Goal: Navigation & Orientation: Find specific page/section

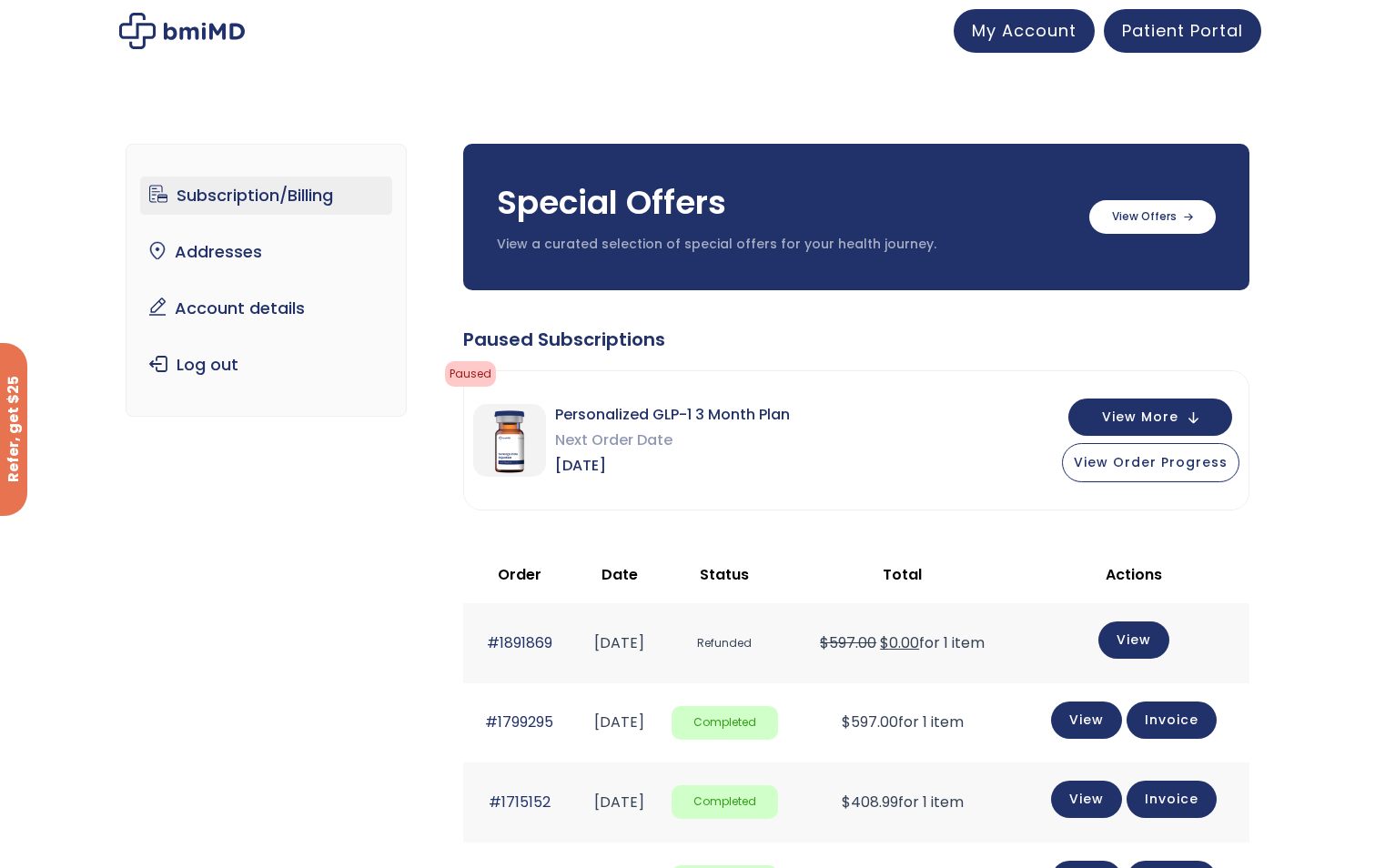
click at [211, 199] on link "Subscription/Billing" at bounding box center [265, 195] width 252 height 38
click at [1194, 418] on button "View More" at bounding box center [1150, 415] width 164 height 37
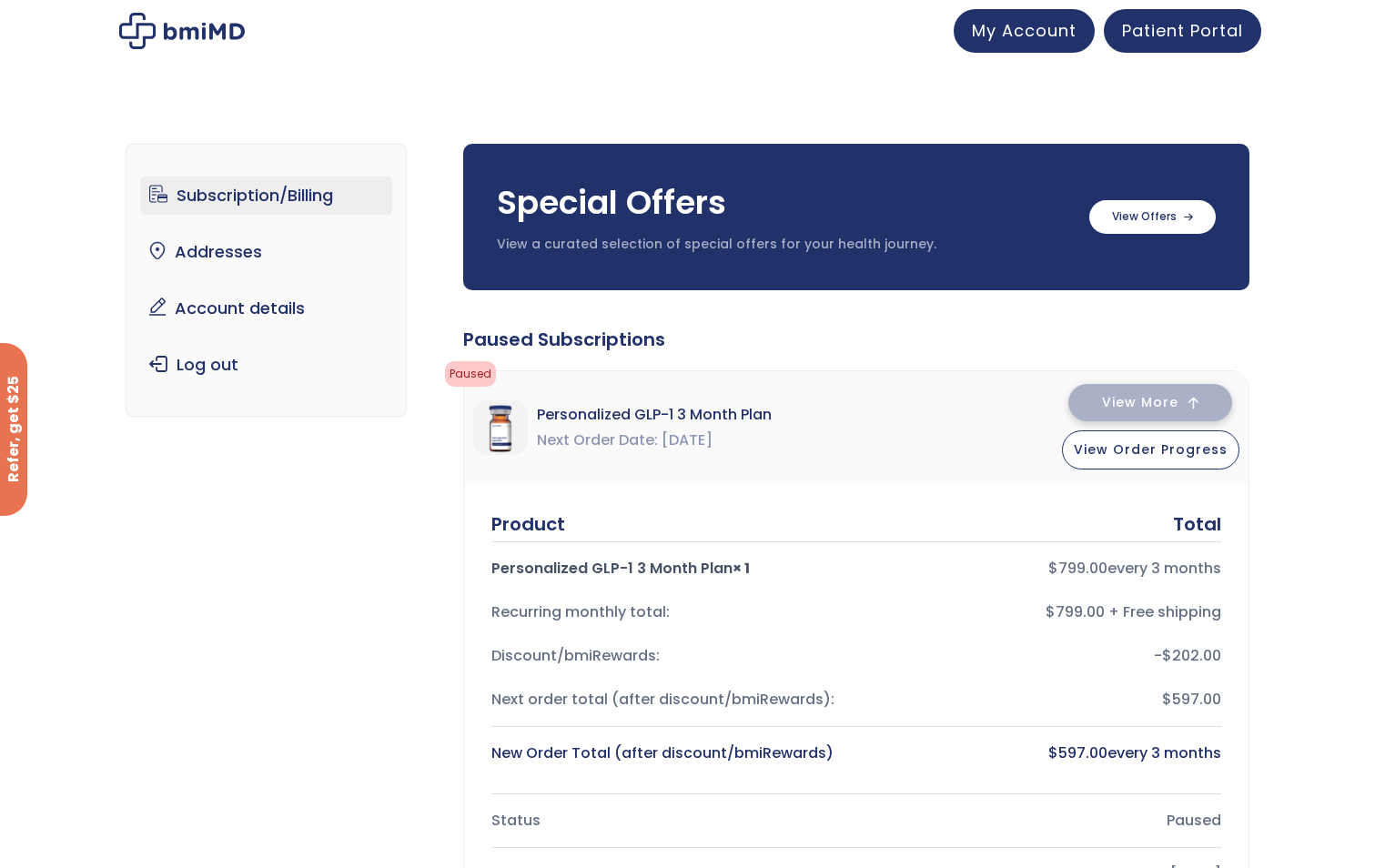
click at [1201, 402] on button "View More" at bounding box center [1150, 402] width 164 height 37
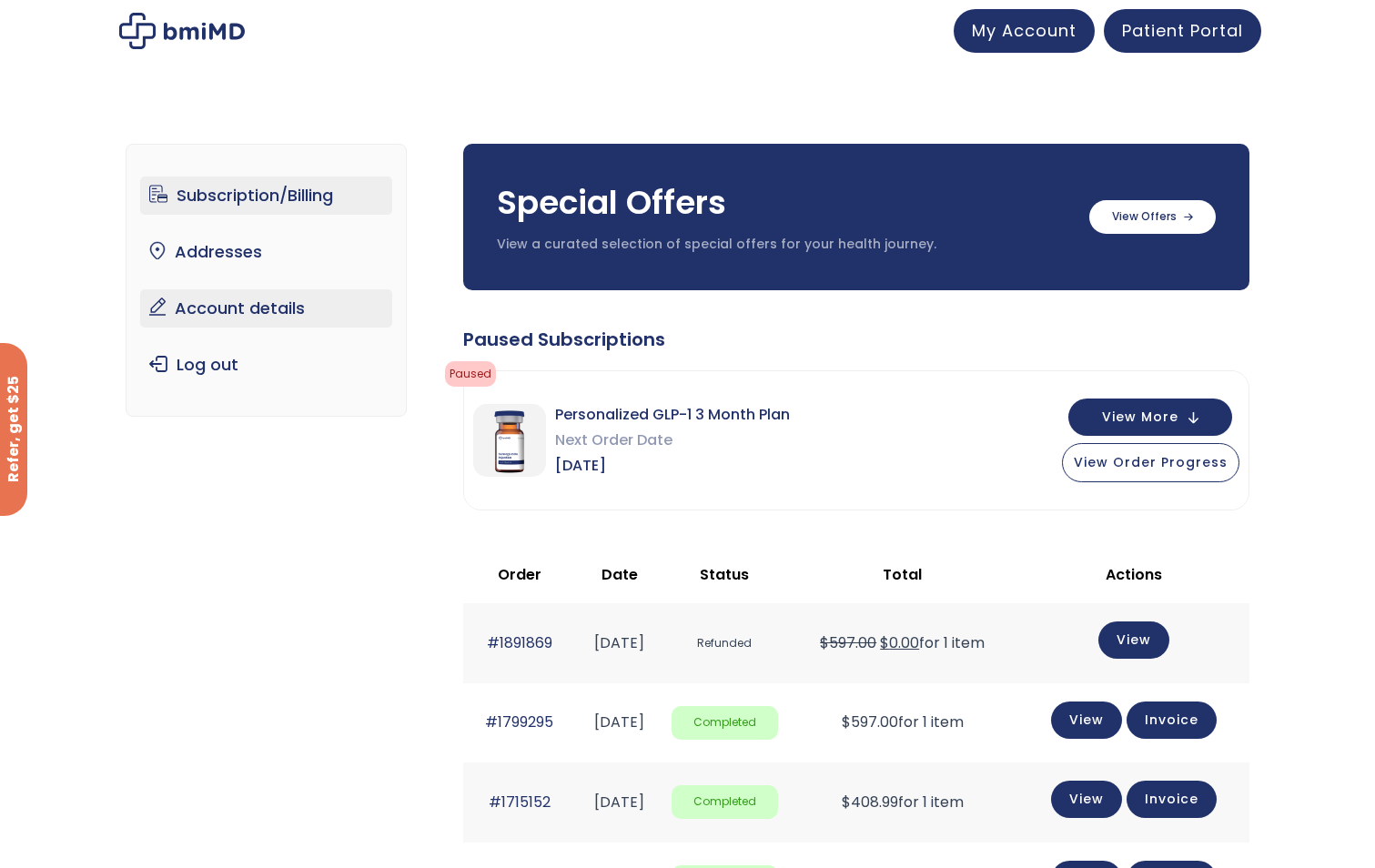
click at [192, 305] on link "Account details" at bounding box center [265, 308] width 252 height 38
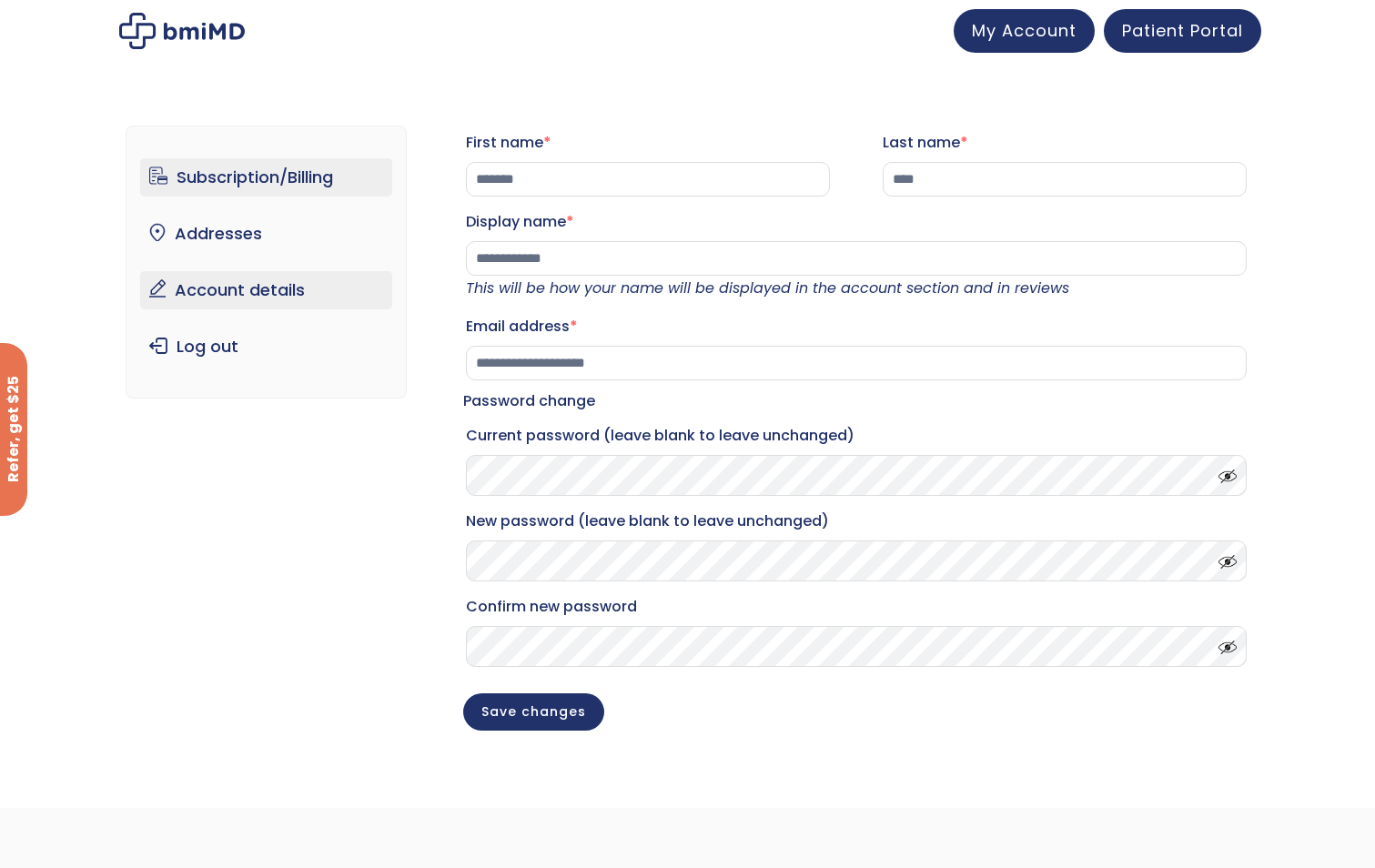
click at [208, 176] on link "Subscription/Billing" at bounding box center [265, 177] width 252 height 38
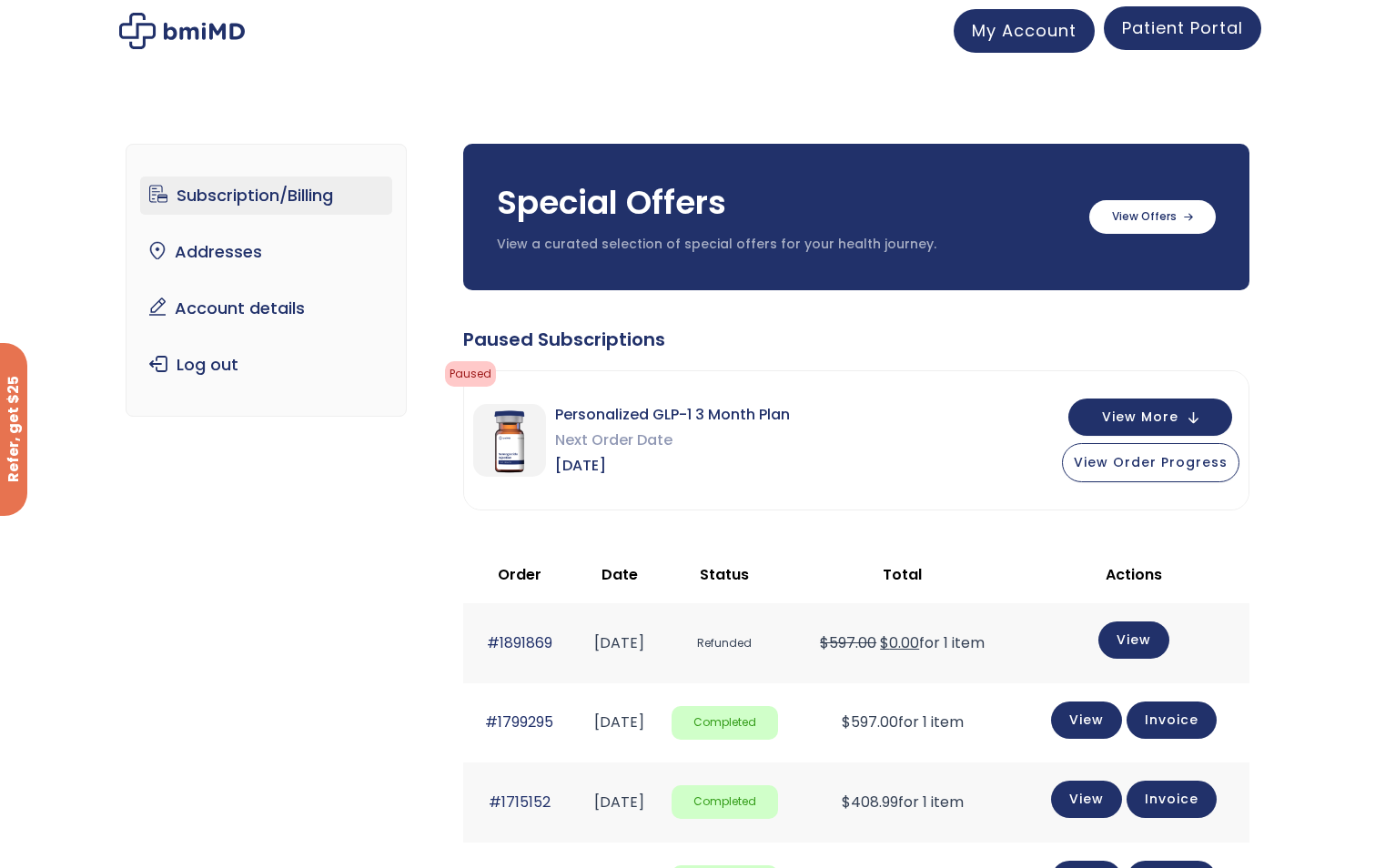
click at [1178, 28] on span "Patient Portal" at bounding box center [1182, 28] width 121 height 22
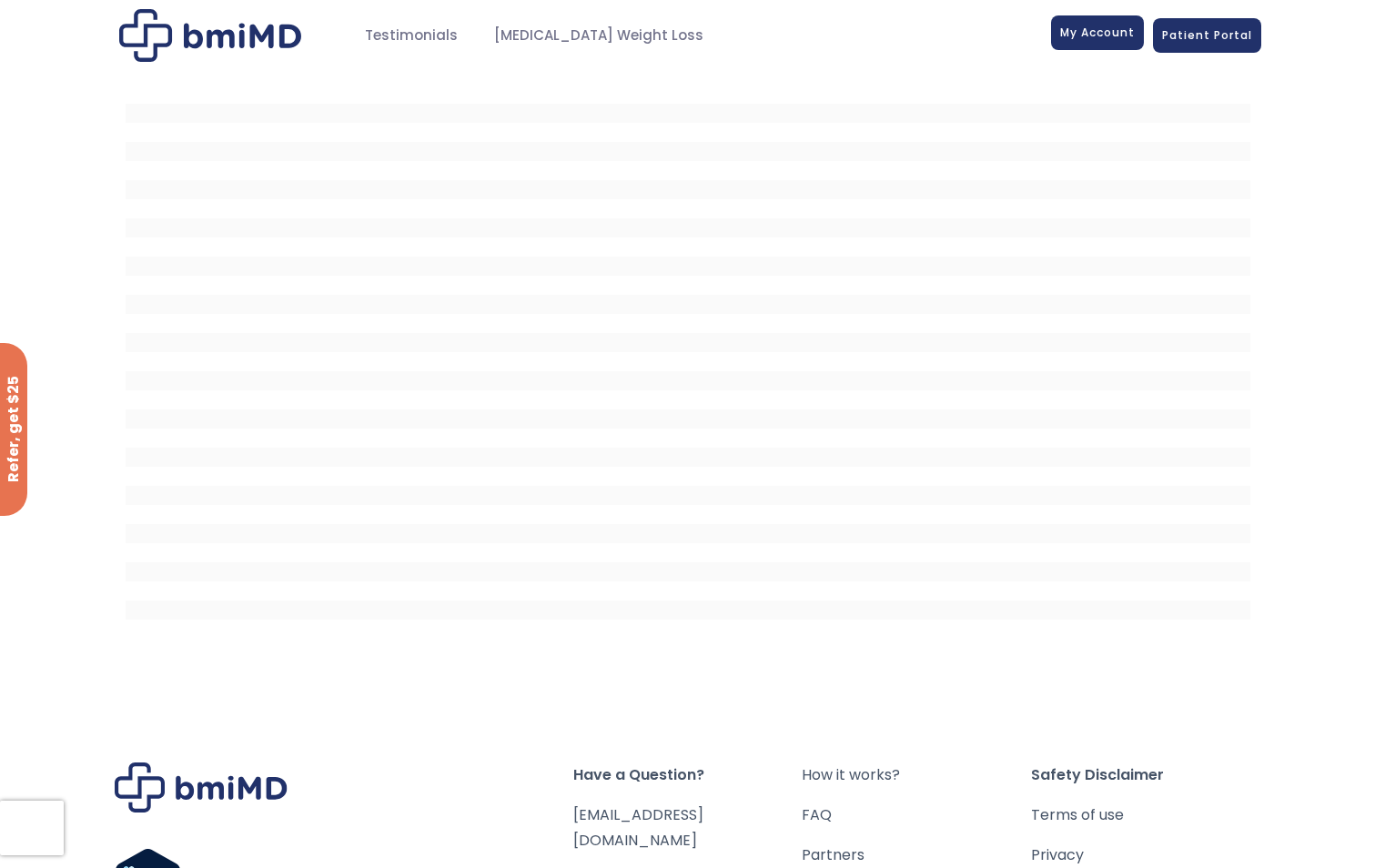
click at [1082, 36] on span "My Account" at bounding box center [1097, 32] width 75 height 16
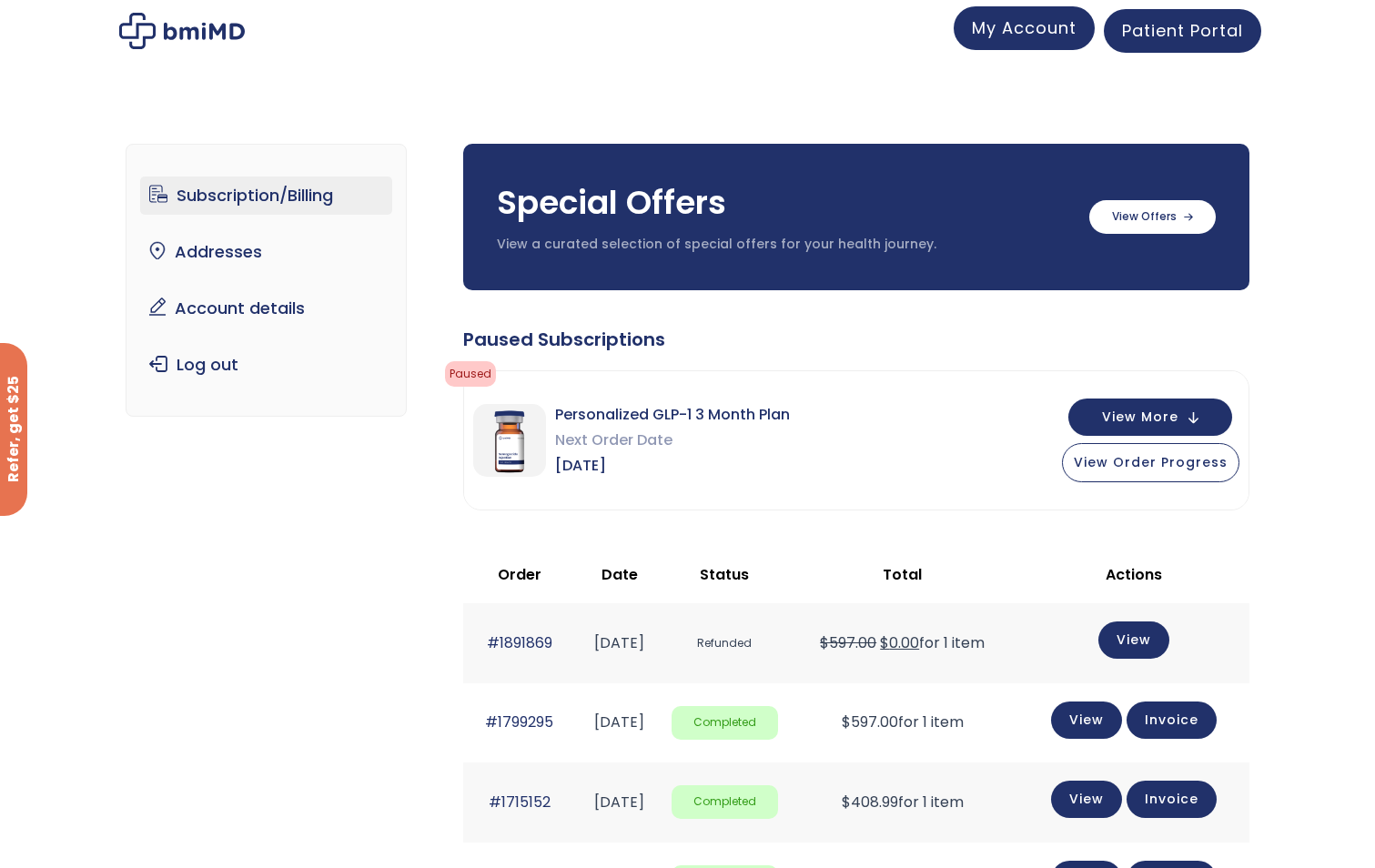
click at [1036, 30] on span "My Account" at bounding box center [1024, 28] width 104 height 22
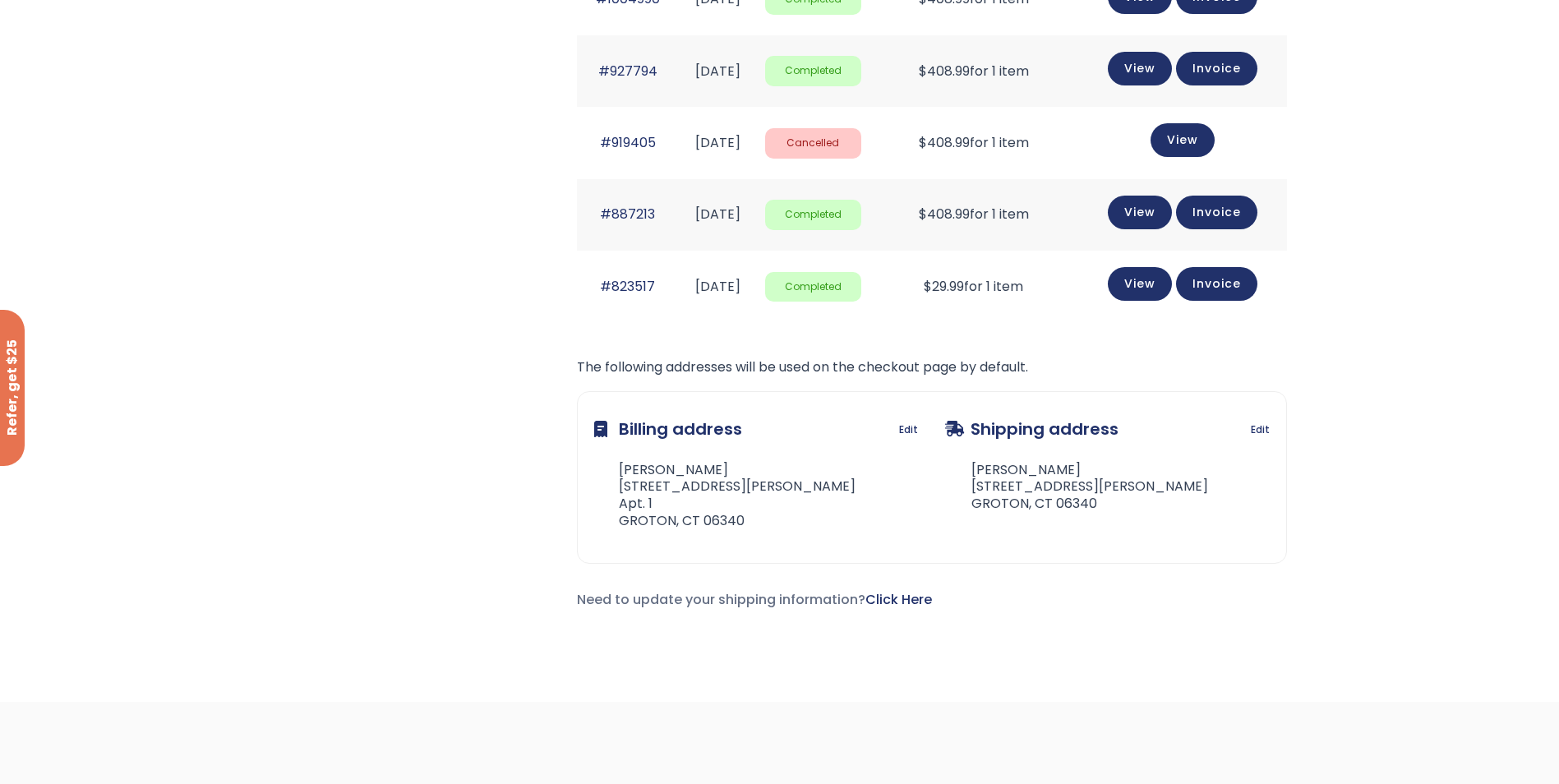
scroll to position [1561, 0]
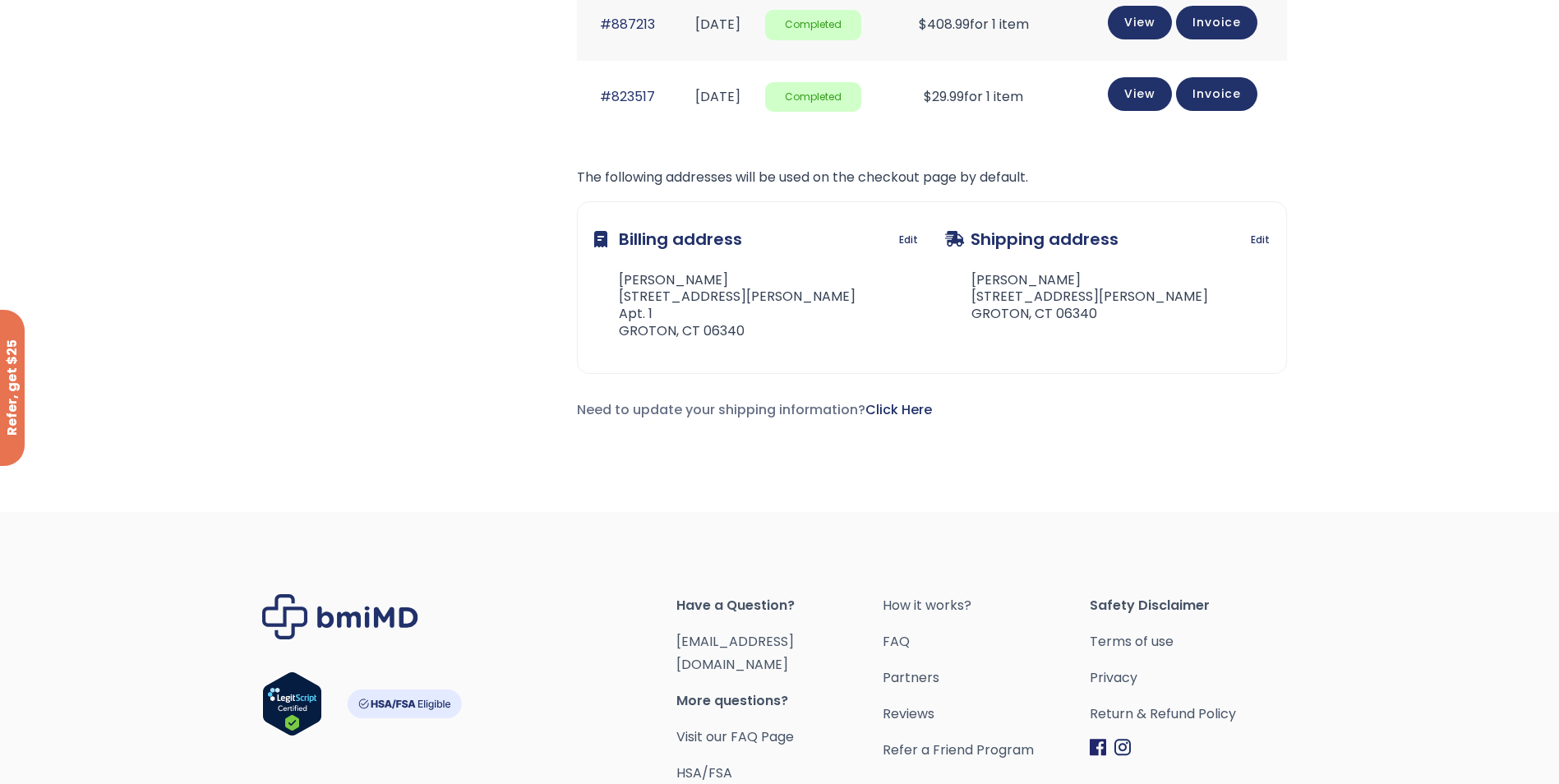
click at [717, 604] on span "Have a Question?" at bounding box center [780, 605] width 207 height 23
click at [907, 644] on link "FAQ" at bounding box center [986, 641] width 207 height 23
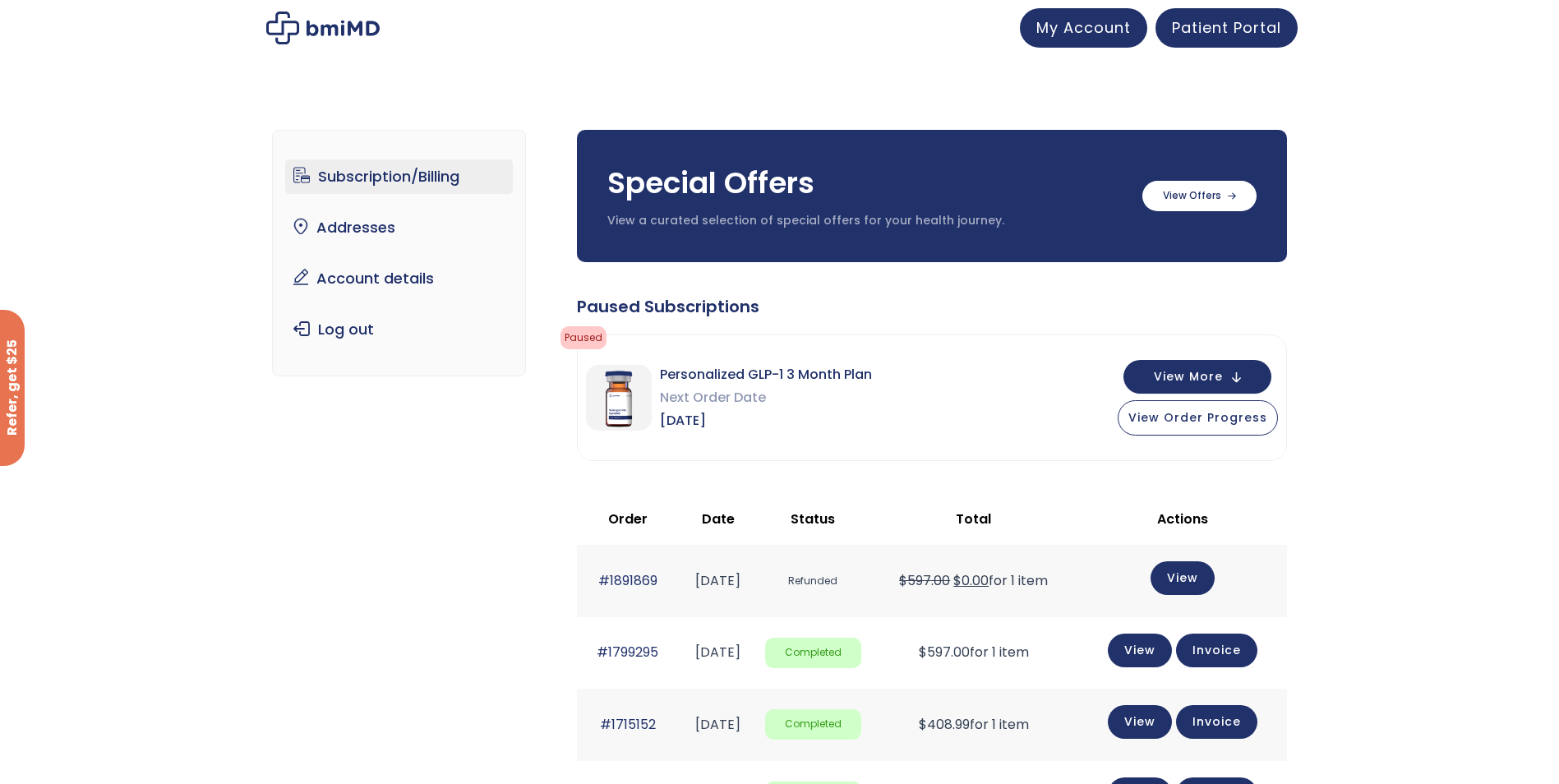
click at [349, 173] on link "Subscription/Billing" at bounding box center [399, 176] width 228 height 34
click at [1214, 370] on span "View More" at bounding box center [1188, 375] width 69 height 11
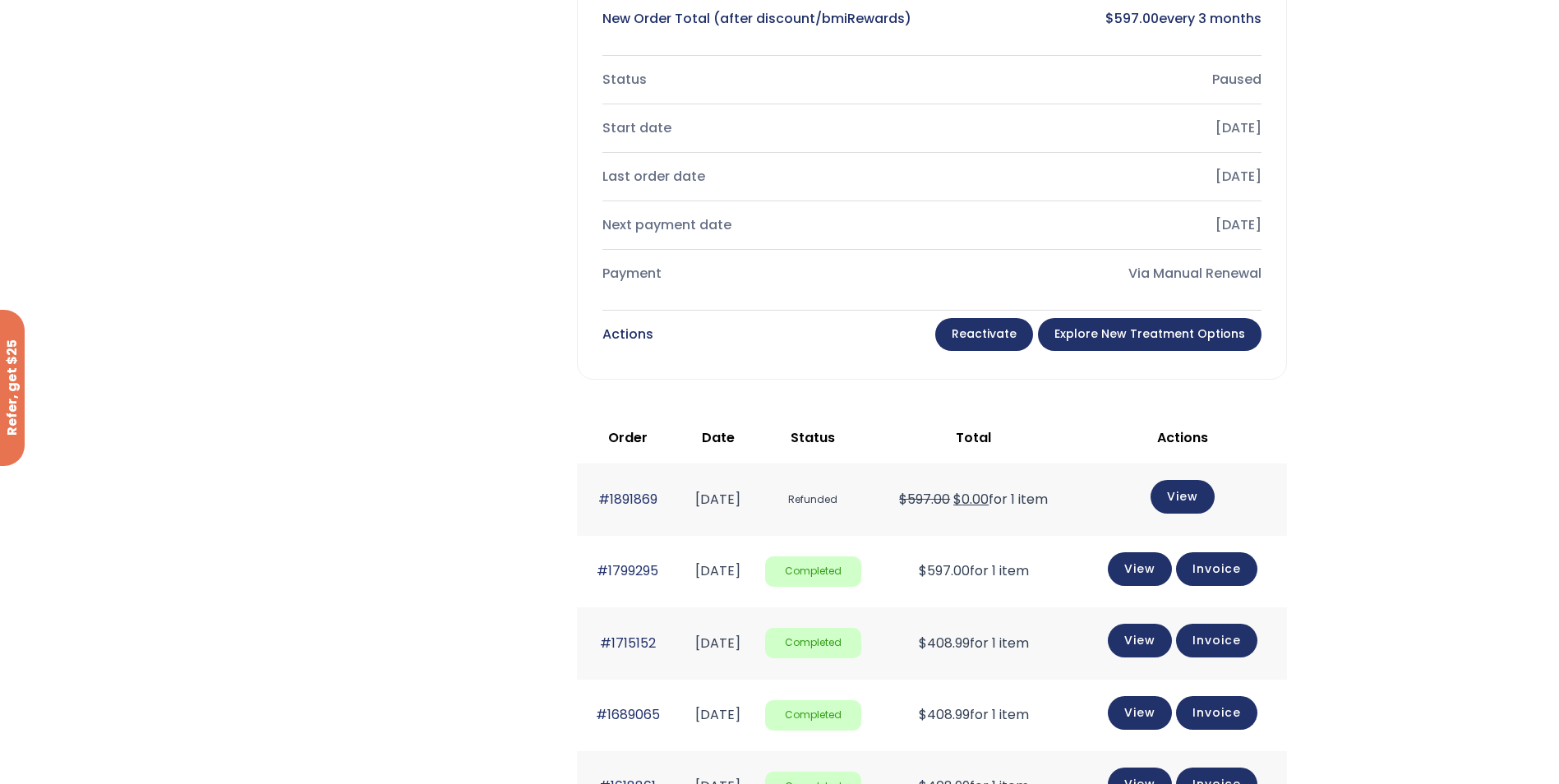
scroll to position [657, 0]
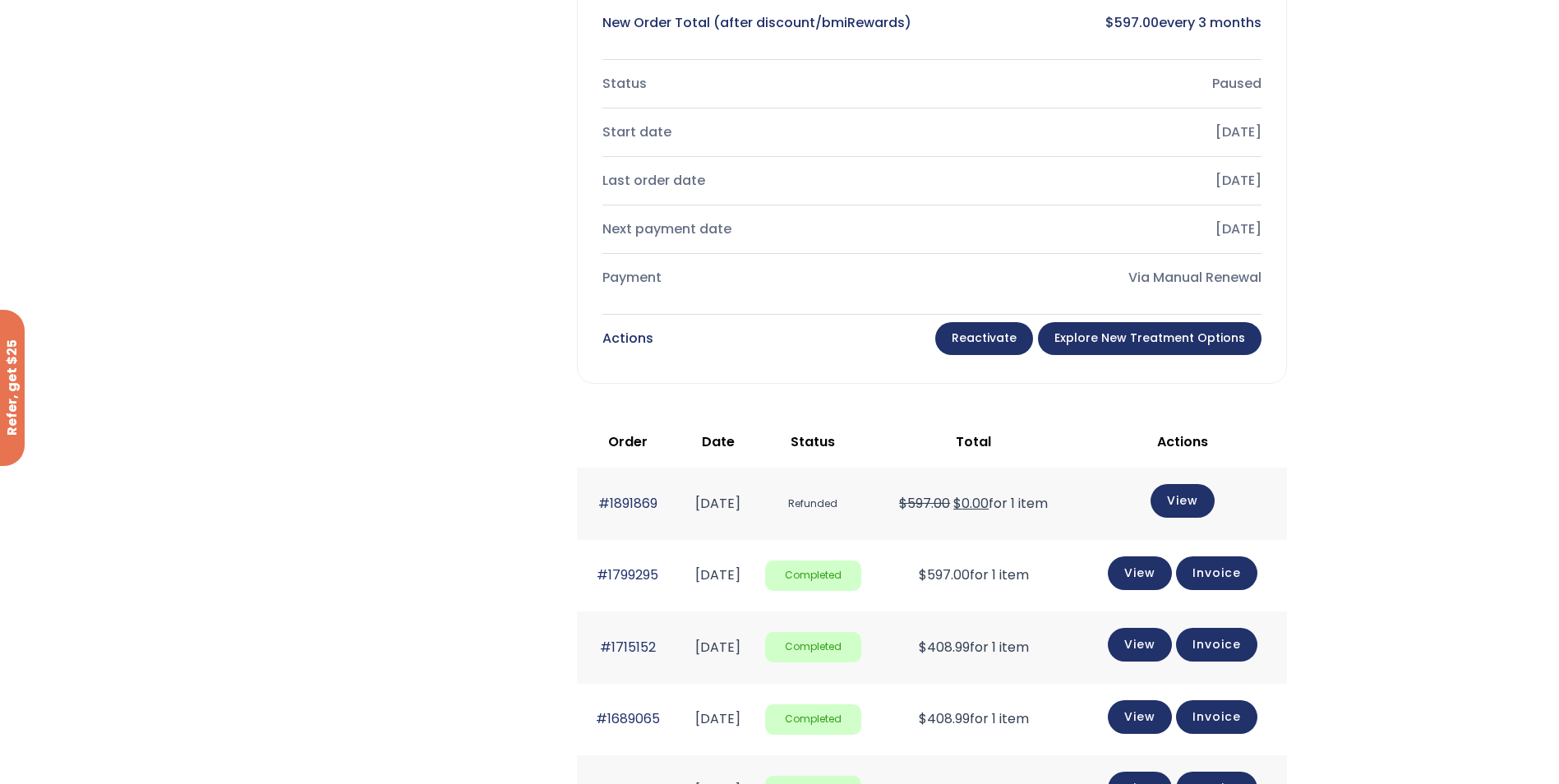
click at [1200, 340] on link "Explore New Treatment Options" at bounding box center [1150, 338] width 224 height 33
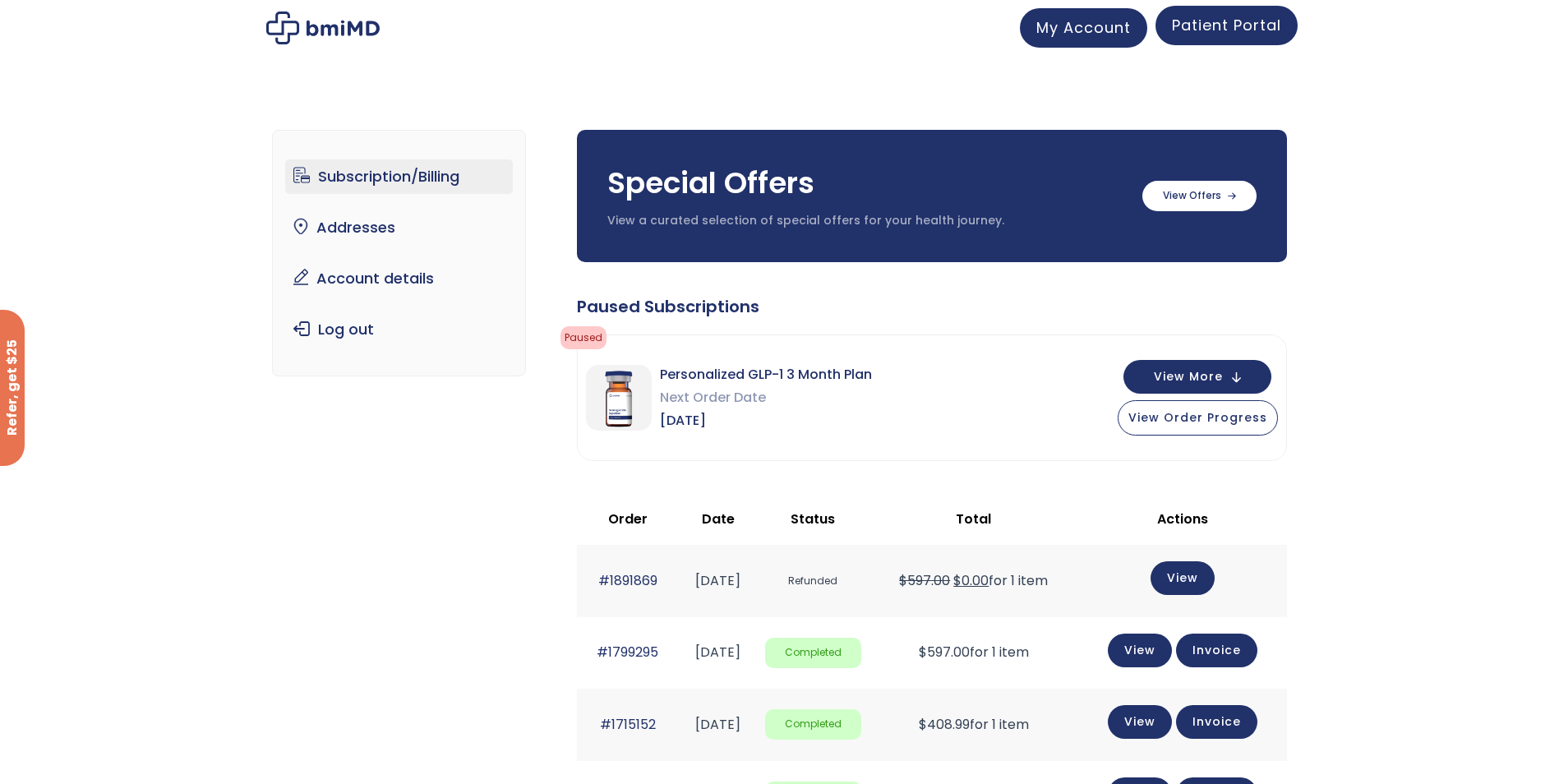
click at [1221, 23] on span "Patient Portal" at bounding box center [1227, 25] width 109 height 20
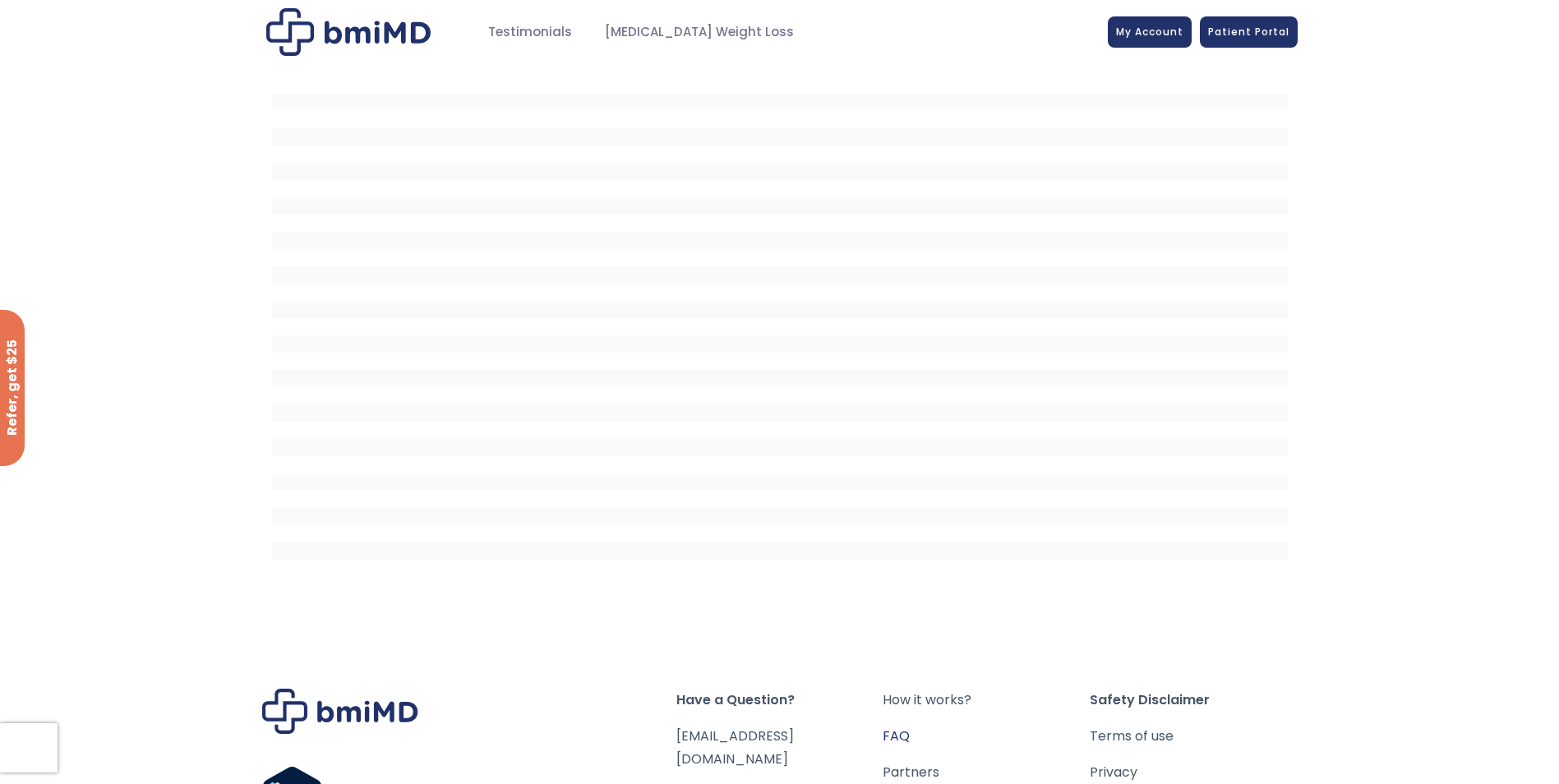
click at [893, 735] on link "FAQ" at bounding box center [986, 736] width 207 height 23
click at [1159, 33] on span "My Account" at bounding box center [1149, 29] width 67 height 14
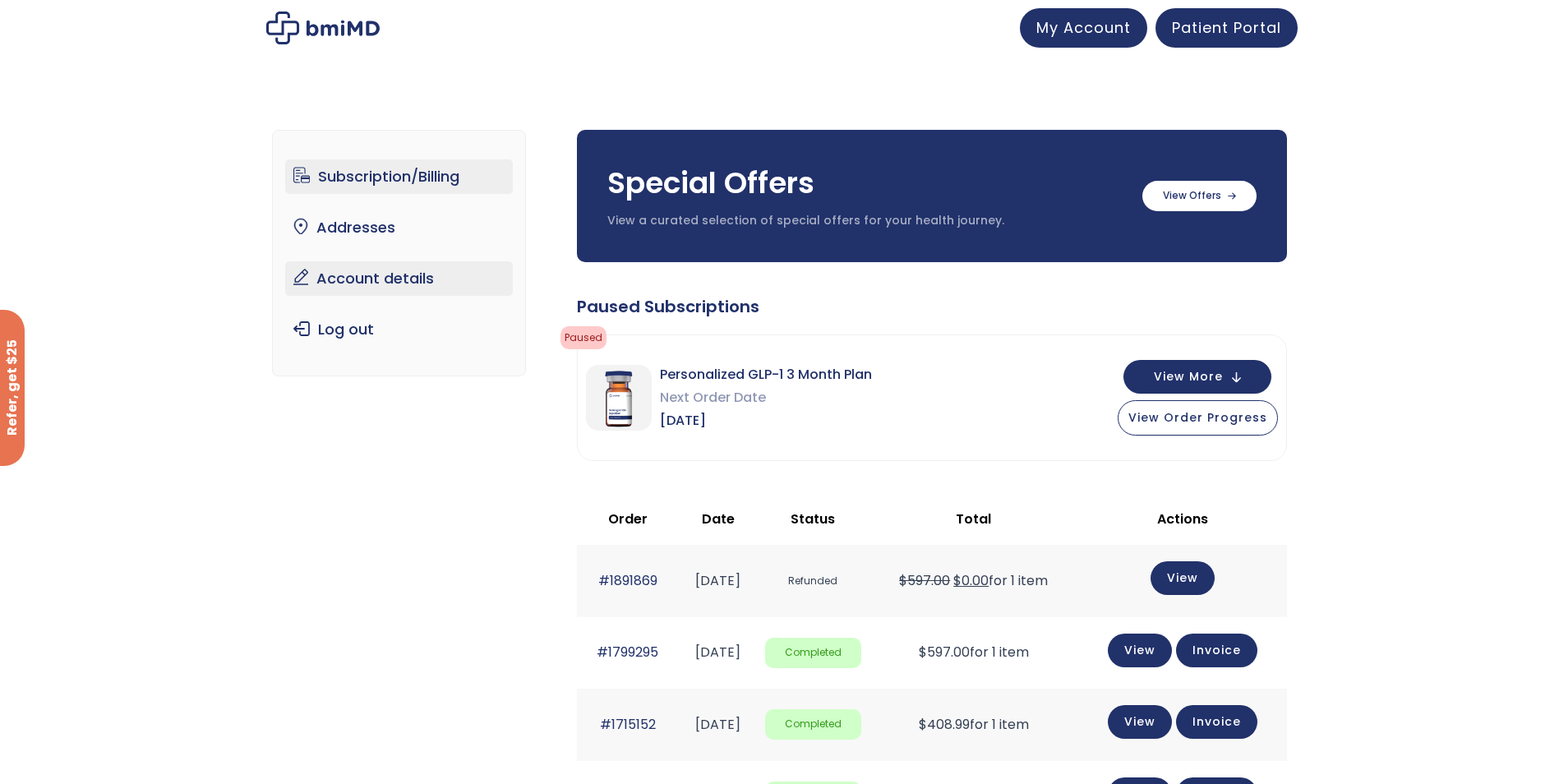
click at [371, 279] on link "Account details" at bounding box center [399, 278] width 228 height 34
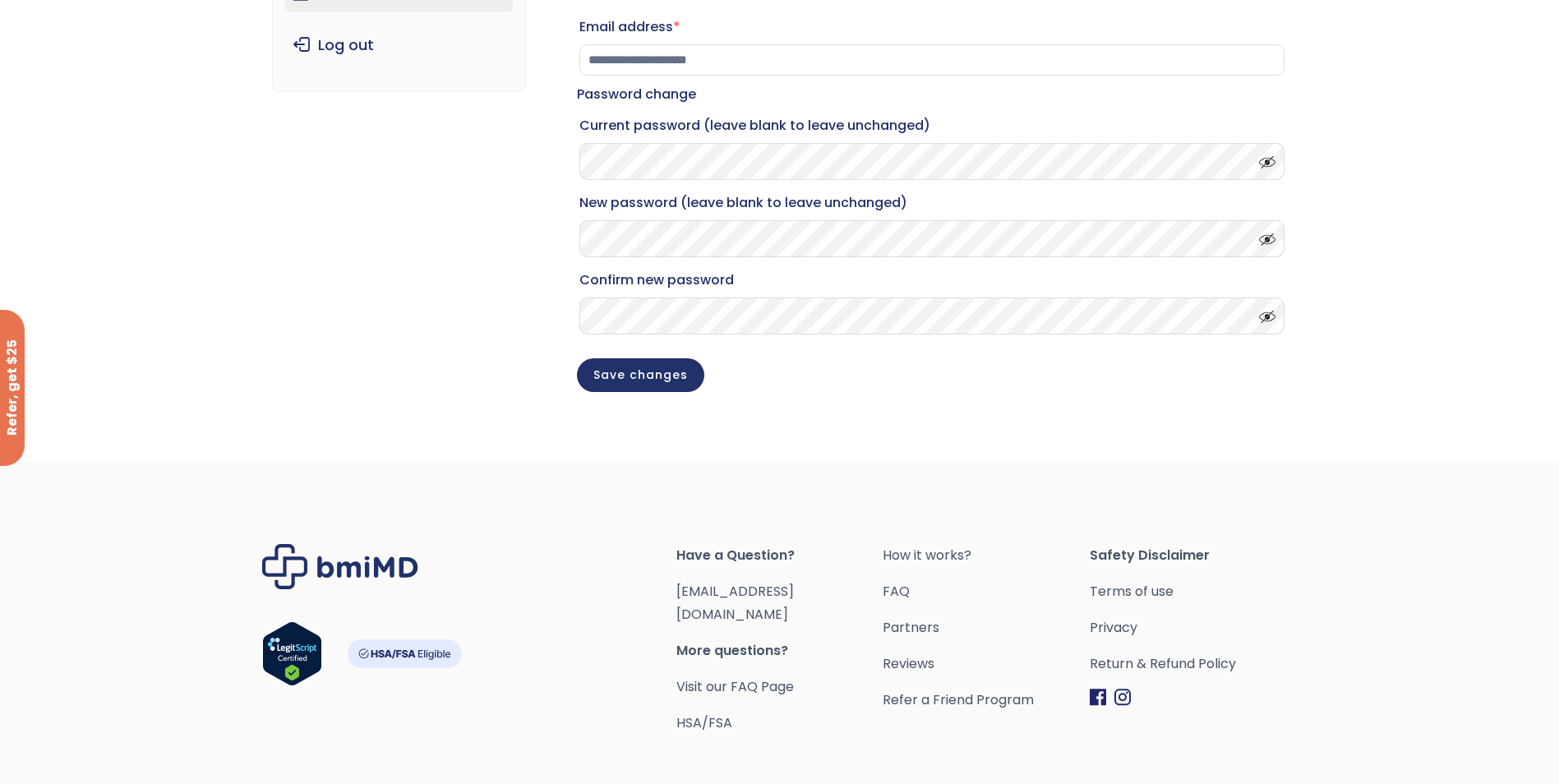
scroll to position [357, 0]
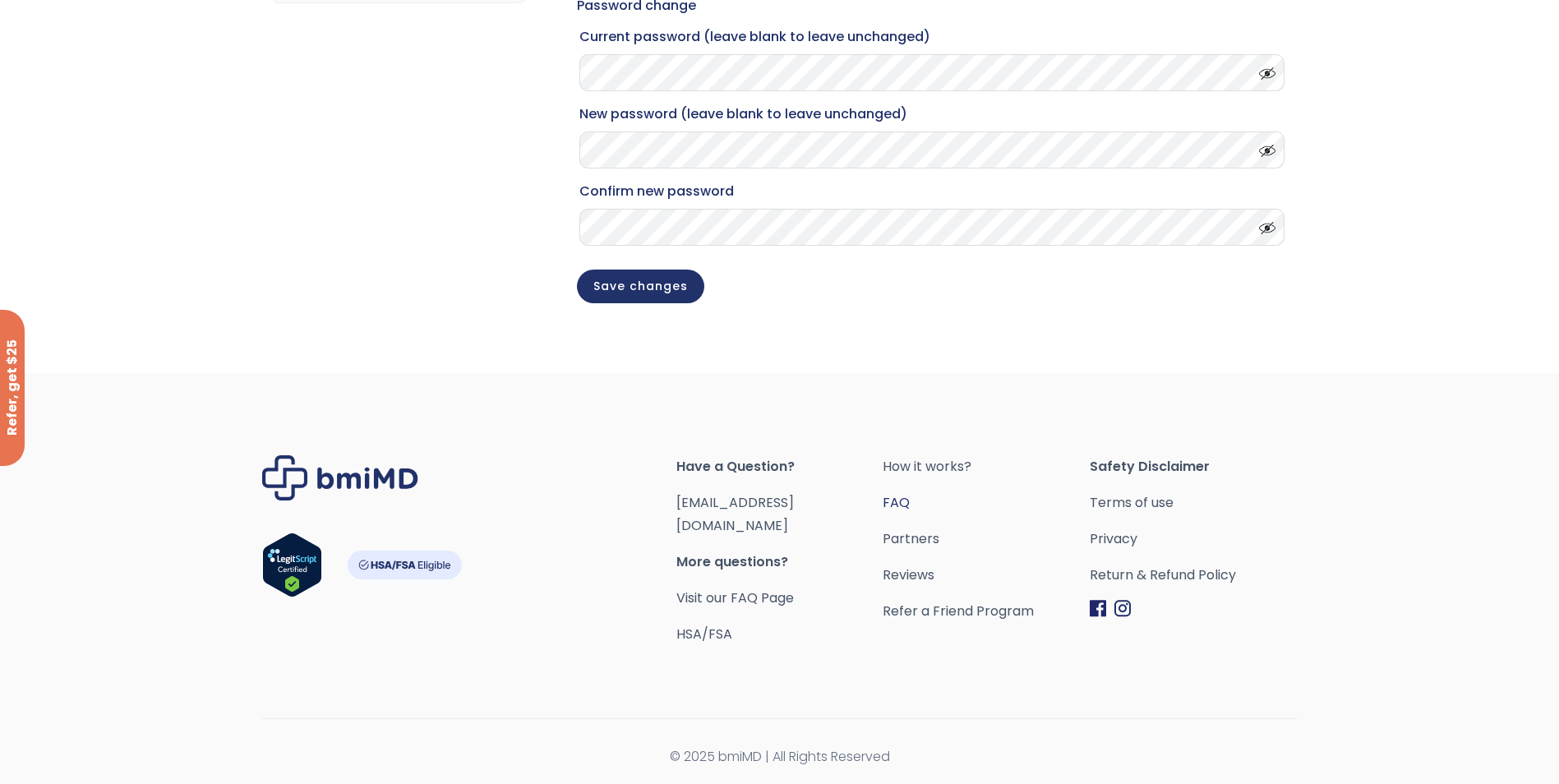
click at [888, 514] on link "FAQ" at bounding box center [986, 502] width 207 height 23
